Goal: Information Seeking & Learning: Learn about a topic

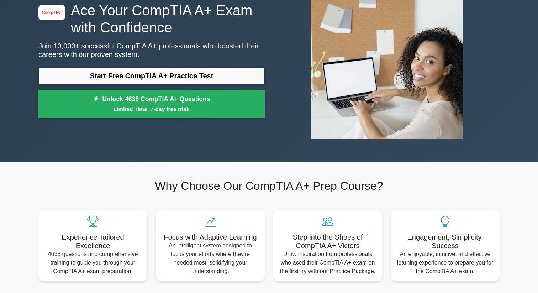
scroll to position [54, 0]
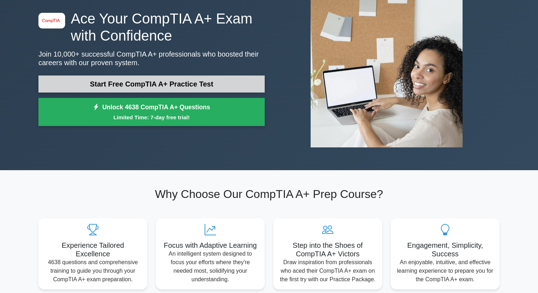
click at [133, 88] on link "Start Free CompTIA A+ Practice Test" at bounding box center [151, 83] width 226 height 17
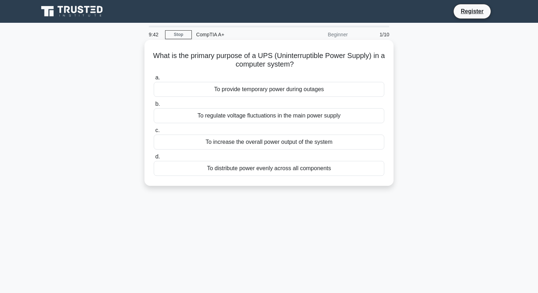
click at [280, 92] on div "To provide temporary power during outages" at bounding box center [269, 89] width 231 height 15
click at [154, 80] on input "a. To provide temporary power during outages" at bounding box center [154, 77] width 0 height 5
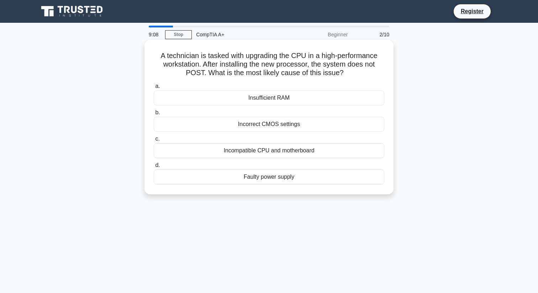
click at [270, 150] on div "Incompatible CPU and motherboard" at bounding box center [269, 150] width 231 height 15
click at [154, 141] on input "c. Incompatible CPU and motherboard" at bounding box center [154, 139] width 0 height 5
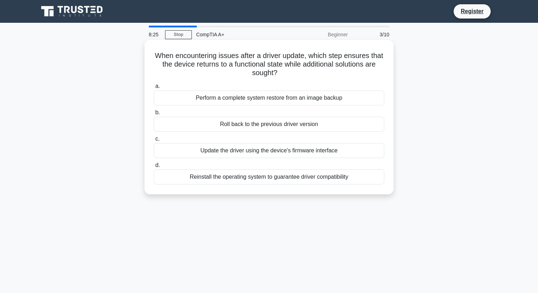
click at [280, 125] on div "Roll back to the previous driver version" at bounding box center [269, 124] width 231 height 15
click at [154, 115] on input "b. Roll back to the previous driver version" at bounding box center [154, 112] width 0 height 5
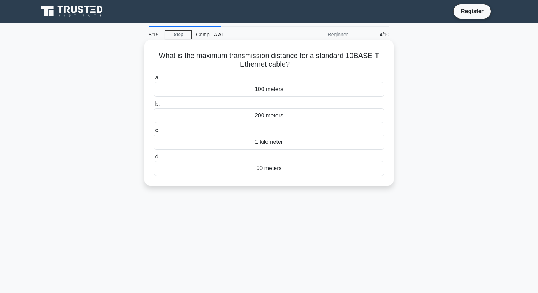
click at [281, 166] on div "50 meters" at bounding box center [269, 168] width 231 height 15
click at [154, 159] on input "d. 50 meters" at bounding box center [154, 156] width 0 height 5
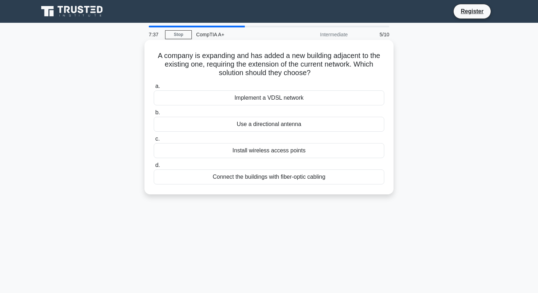
click at [290, 180] on div "Connect the buildings with fiber-optic cabling" at bounding box center [269, 176] width 231 height 15
click at [154, 168] on input "d. Connect the buildings with fiber-optic cabling" at bounding box center [154, 165] width 0 height 5
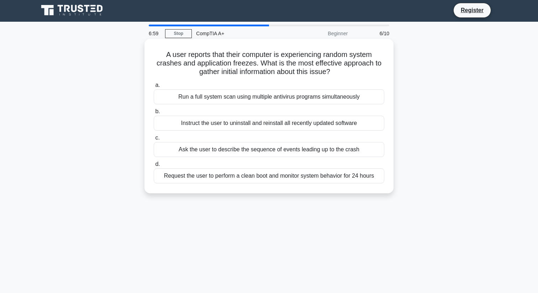
scroll to position [1, 0]
click at [221, 176] on div "Request the user to perform a clean boot and monitor system behavior for 24 hou…" at bounding box center [269, 176] width 231 height 15
click at [154, 167] on input "d. Request the user to perform a clean boot and monitor system behavior for 24 …" at bounding box center [154, 164] width 0 height 5
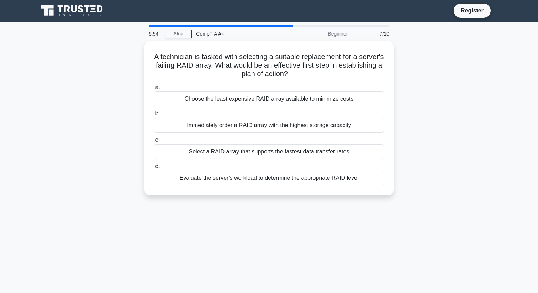
scroll to position [0, 0]
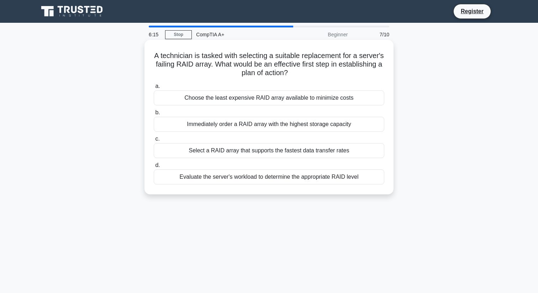
click at [234, 176] on div "Evaluate the server's workload to determine the appropriate RAID level" at bounding box center [269, 176] width 231 height 15
click at [154, 168] on input "d. Evaluate the server's workload to determine the appropriate RAID level" at bounding box center [154, 165] width 0 height 5
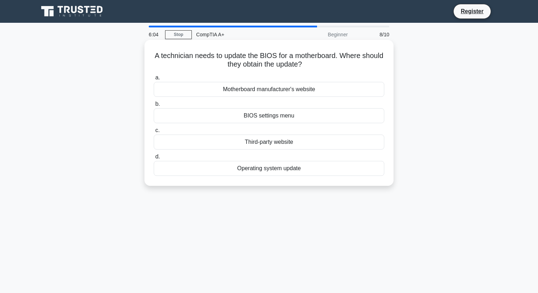
click at [252, 117] on div "BIOS settings menu" at bounding box center [269, 115] width 231 height 15
click at [154, 106] on input "b. BIOS settings menu" at bounding box center [154, 104] width 0 height 5
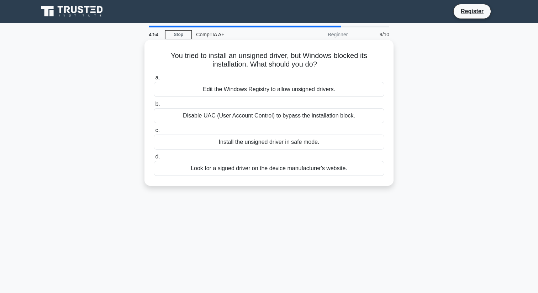
click at [237, 118] on div "Disable UAC (User Account Control) to bypass the installation block." at bounding box center [269, 115] width 231 height 15
click at [154, 106] on input "b. Disable UAC (User Account Control) to bypass the installation block." at bounding box center [154, 104] width 0 height 5
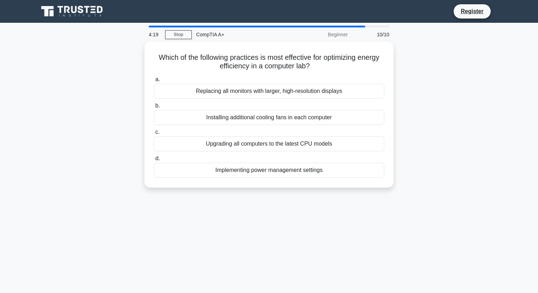
drag, startPoint x: 244, startPoint y: 120, endPoint x: 402, endPoint y: 113, distance: 158.5
click at [403, 113] on div "Which of the following practices is most effective for optimizing energy effici…" at bounding box center [269, 119] width 470 height 154
click at [394, 123] on div "Which of the following practices is most effective for optimizing energy effici…" at bounding box center [269, 119] width 470 height 154
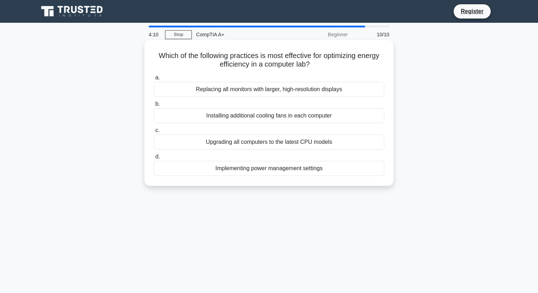
click at [340, 171] on div "Implementing power management settings" at bounding box center [269, 168] width 231 height 15
click at [154, 159] on input "d. Implementing power management settings" at bounding box center [154, 156] width 0 height 5
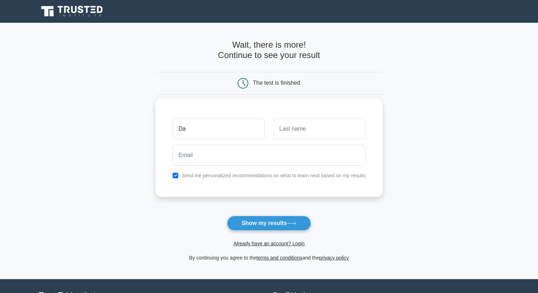
type input "[PERSON_NAME]"
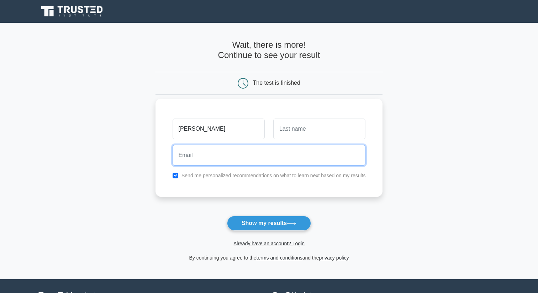
click at [231, 160] on input "email" at bounding box center [269, 155] width 193 height 21
type input "jhammat.danisptech@gmail.com"
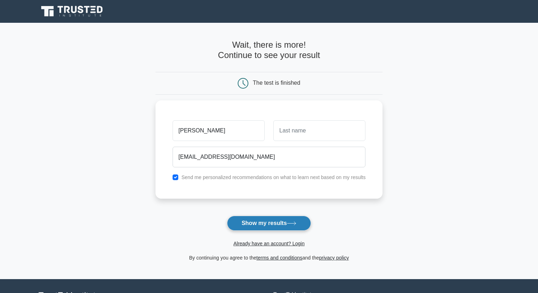
click at [264, 219] on button "Show my results" at bounding box center [269, 223] width 84 height 15
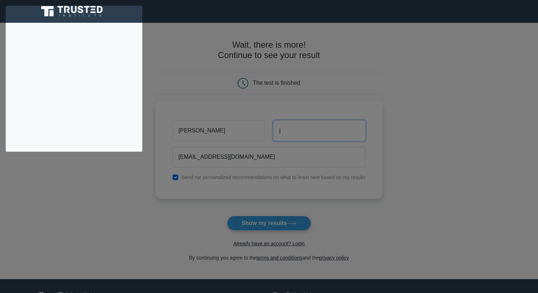
type input "j"
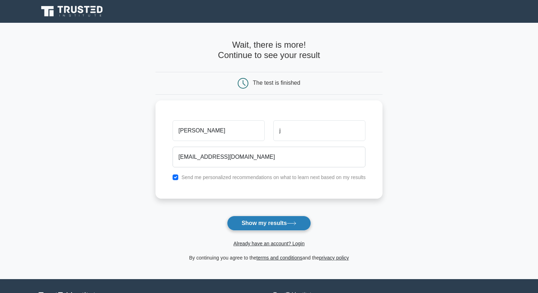
click at [275, 222] on button "Show my results" at bounding box center [269, 223] width 84 height 15
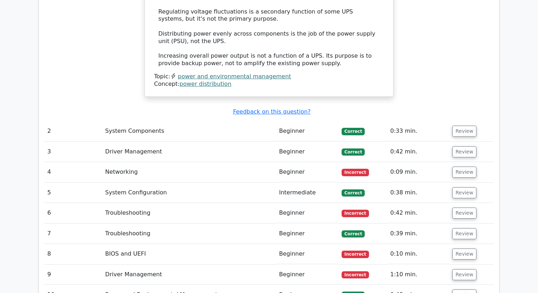
scroll to position [878, 0]
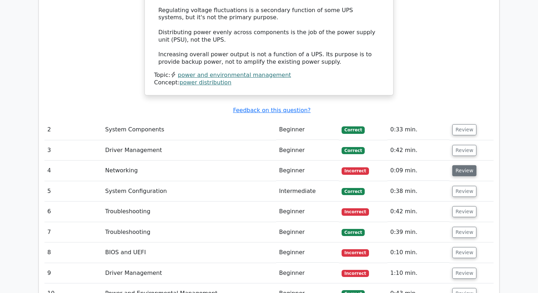
click at [462, 165] on button "Review" at bounding box center [464, 170] width 24 height 11
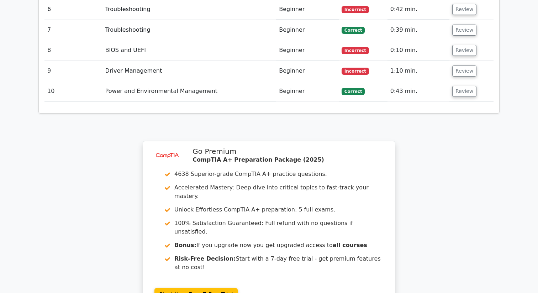
scroll to position [1272, 0]
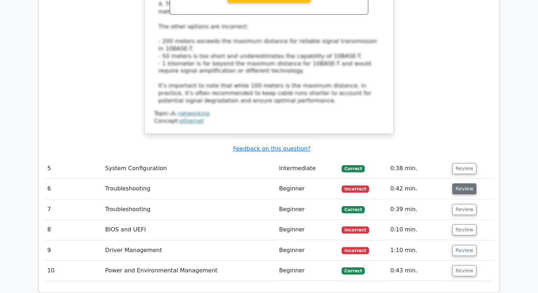
click at [466, 183] on button "Review" at bounding box center [464, 188] width 24 height 11
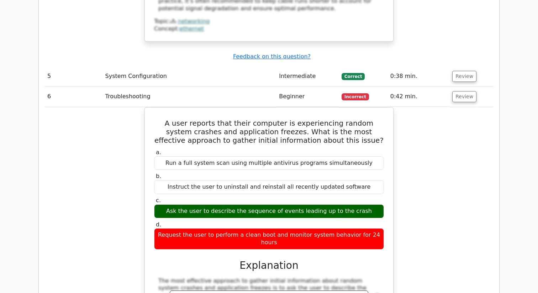
scroll to position [1316, 0]
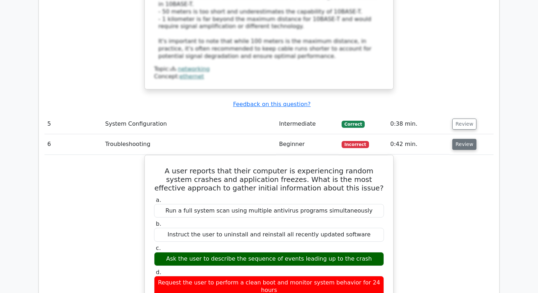
click at [467, 139] on button "Review" at bounding box center [464, 144] width 24 height 11
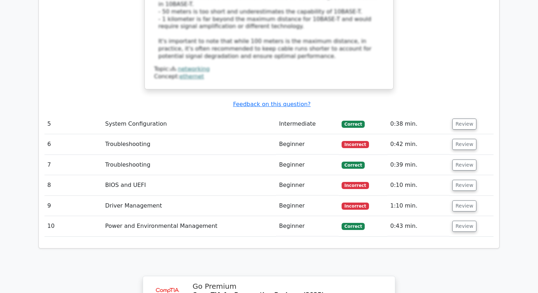
click at [461, 175] on td "Review" at bounding box center [471, 185] width 44 height 20
click at [460, 180] on button "Review" at bounding box center [464, 185] width 24 height 11
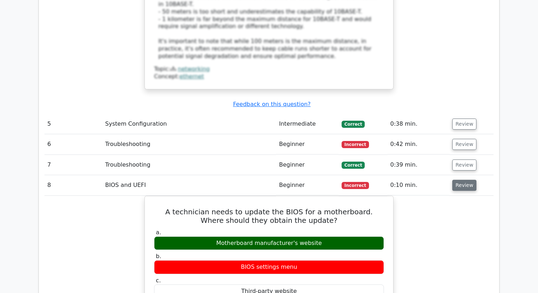
click at [456, 180] on button "Review" at bounding box center [464, 185] width 24 height 11
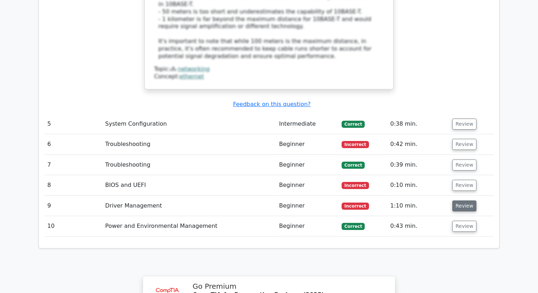
click at [456, 200] on button "Review" at bounding box center [464, 205] width 24 height 11
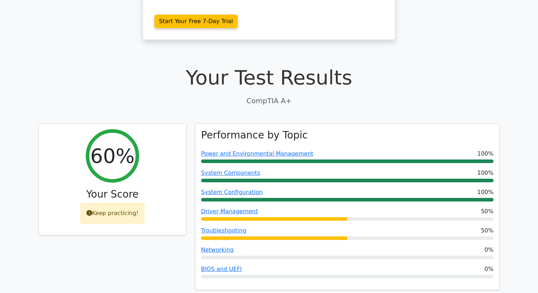
scroll to position [161, 0]
